Goal: Information Seeking & Learning: Learn about a topic

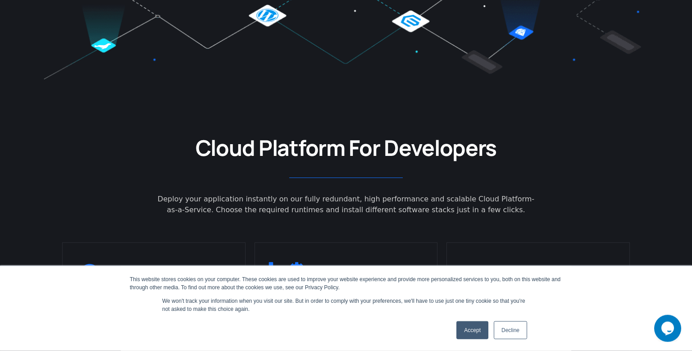
scroll to position [397, 0]
click at [463, 330] on link "Accept" at bounding box center [473, 330] width 32 height 18
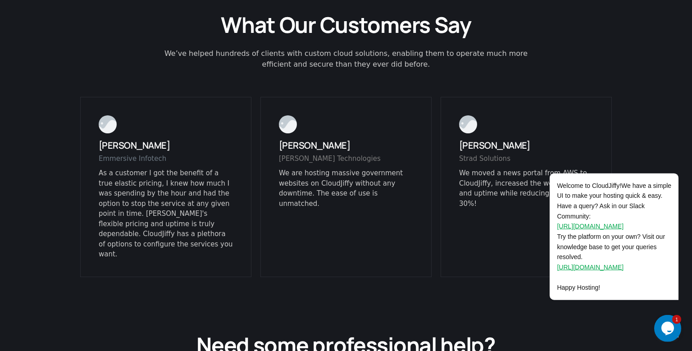
scroll to position [2231, 0]
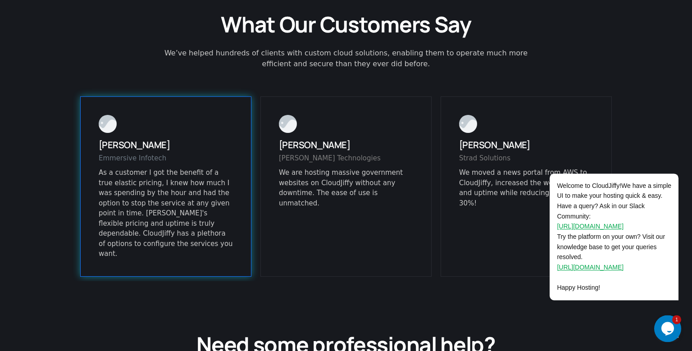
click at [142, 168] on p "As a customer I got the benefit of a true elastic pricing, I knew how much I wa…" at bounding box center [166, 214] width 134 height 92
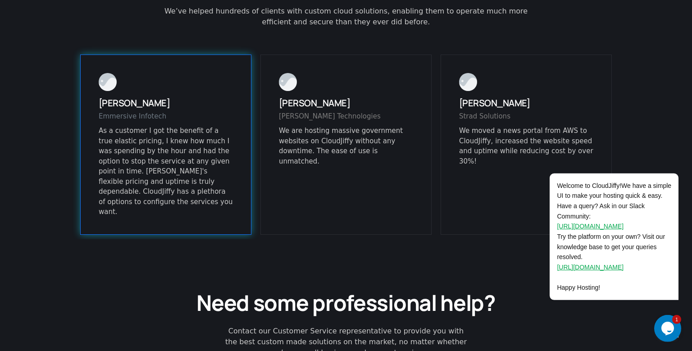
scroll to position [2274, 0]
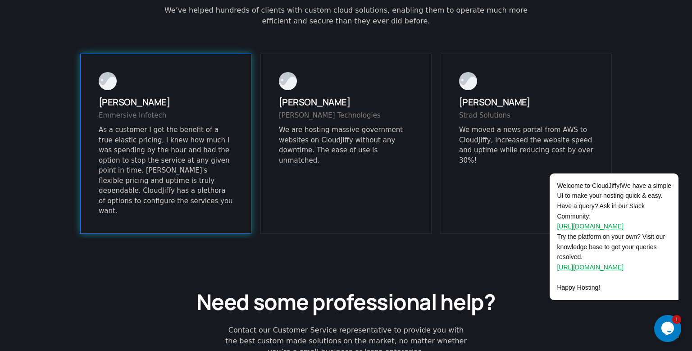
click at [155, 125] on p "As a customer I got the benefit of a true elastic pricing, I knew how much I wa…" at bounding box center [166, 171] width 134 height 92
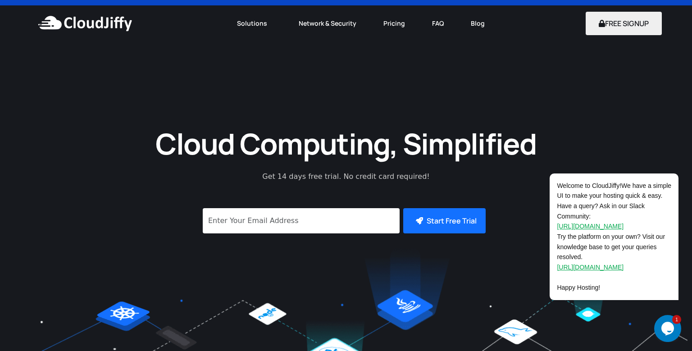
scroll to position [0, 0]
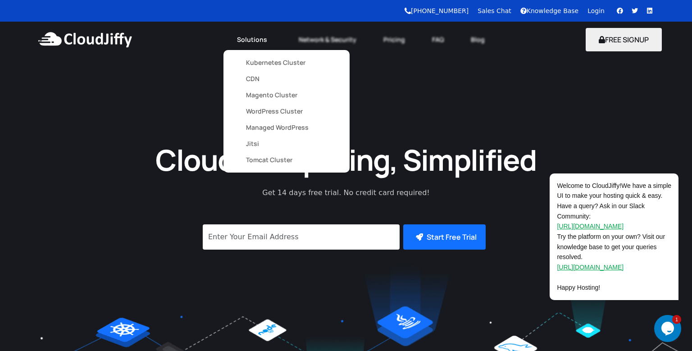
click at [265, 161] on link "Tomcat Cluster" at bounding box center [286, 160] width 81 height 16
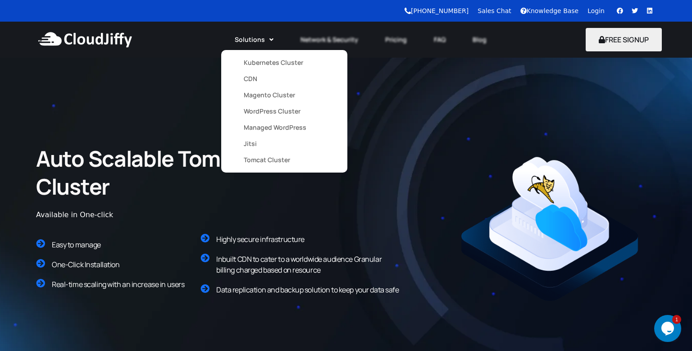
click at [254, 78] on link "CDN" at bounding box center [284, 79] width 81 height 16
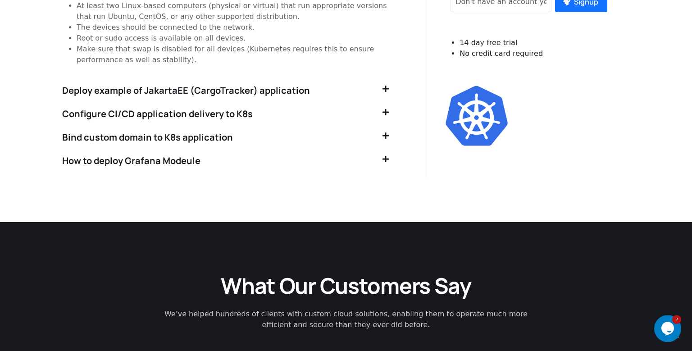
scroll to position [1996, 0]
